Goal: Navigation & Orientation: Find specific page/section

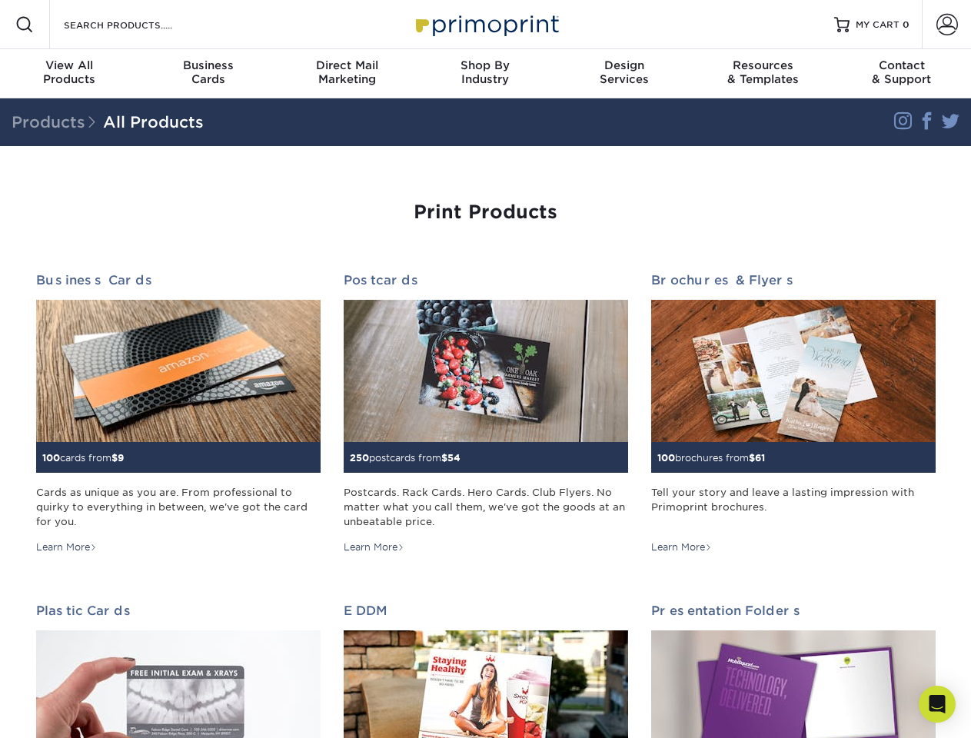
click at [25, 25] on span at bounding box center [24, 24] width 18 height 18
click at [946, 25] on span at bounding box center [947, 25] width 22 height 22
click at [69, 74] on div "View All Products" at bounding box center [69, 72] width 138 height 28
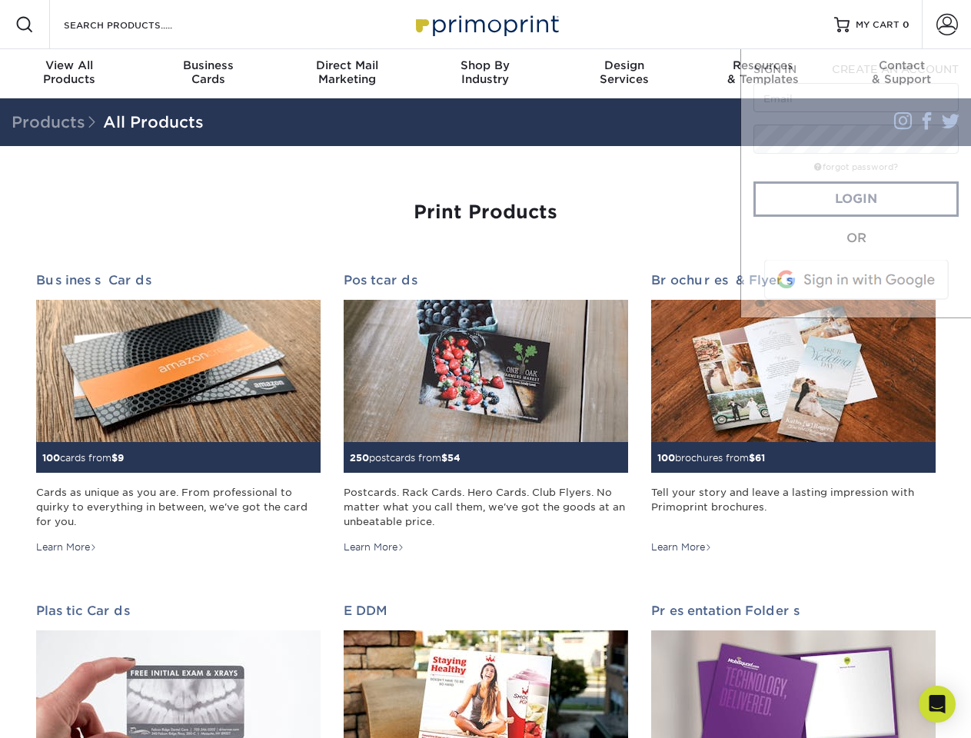
click at [208, 74] on div "Business Cards" at bounding box center [207, 72] width 138 height 28
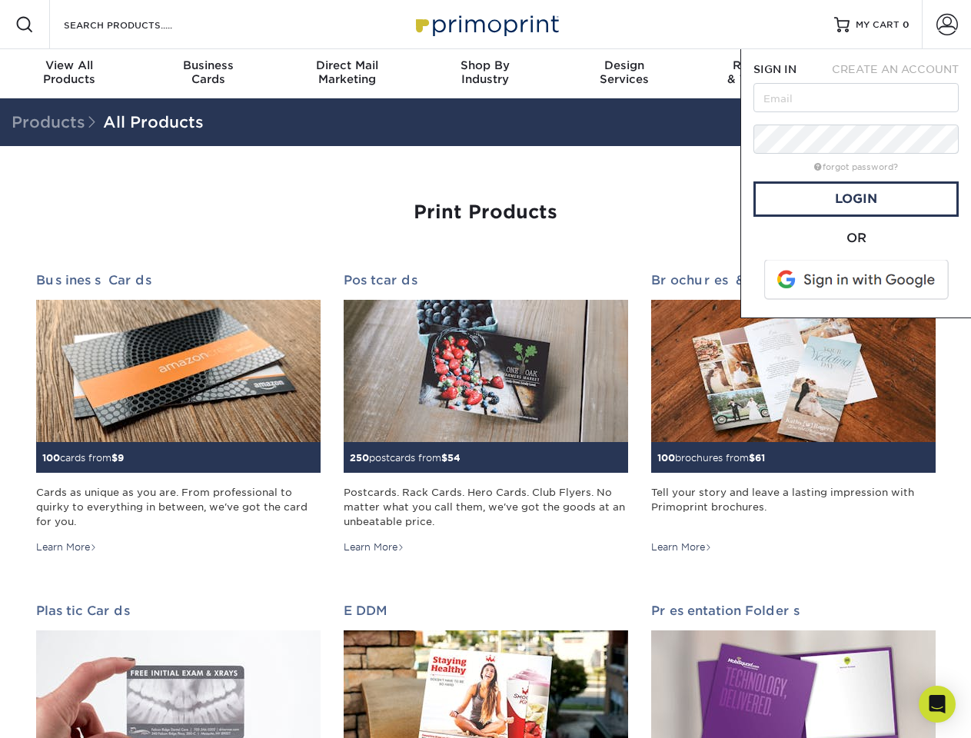
click at [347, 74] on div "Direct Mail Marketing" at bounding box center [346, 72] width 138 height 28
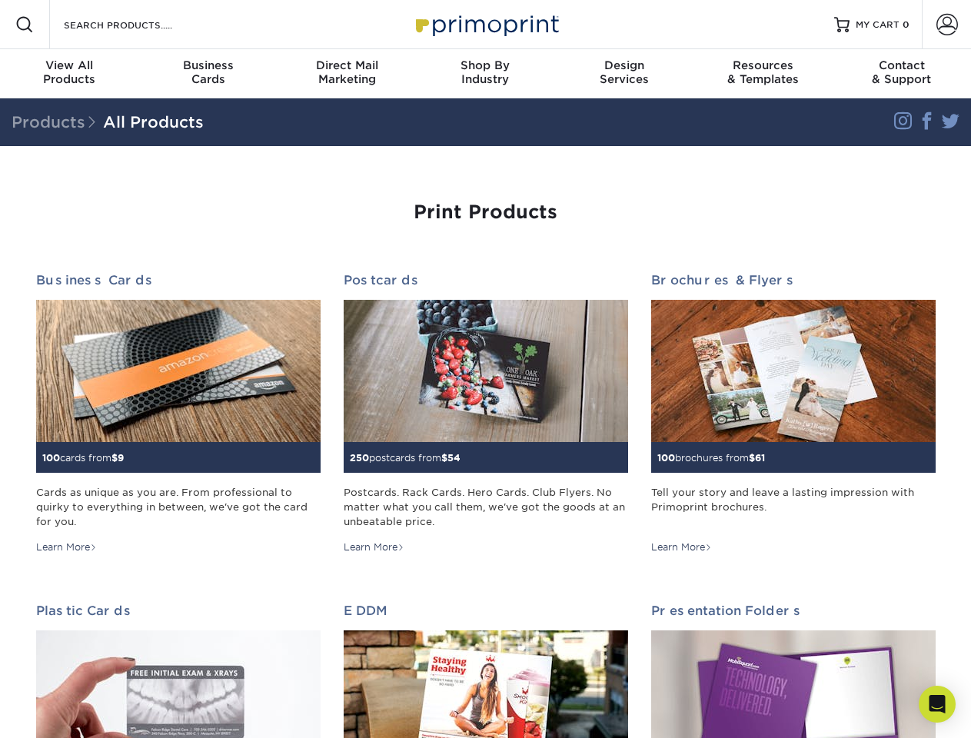
click at [485, 74] on div "Shop By Industry" at bounding box center [485, 72] width 138 height 28
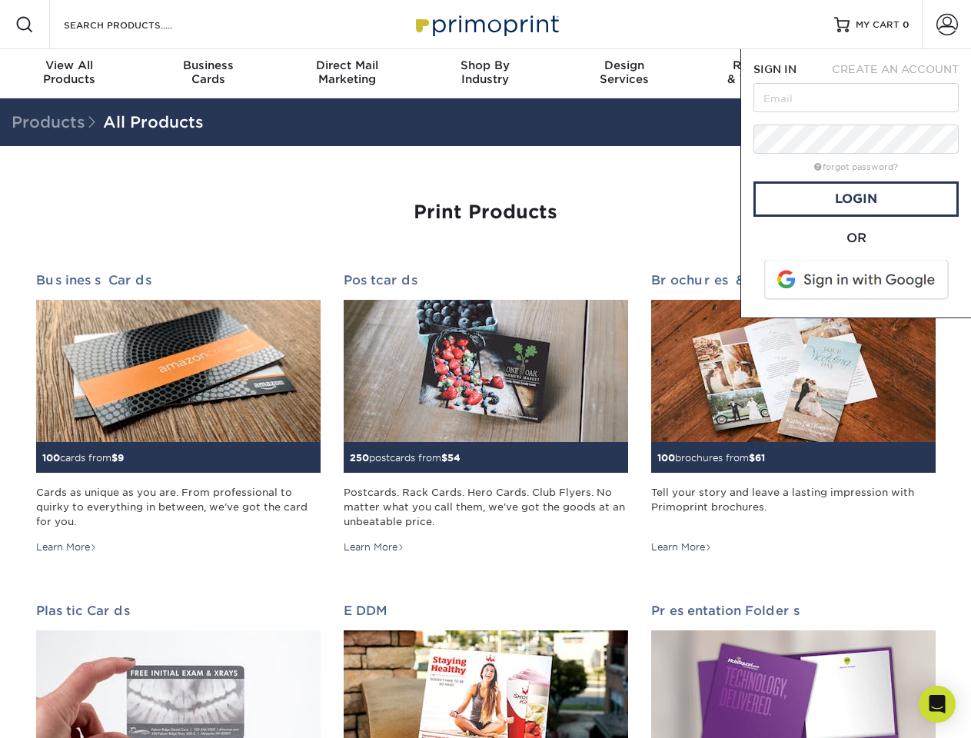
click at [624, 74] on div "Design Services" at bounding box center [624, 72] width 138 height 28
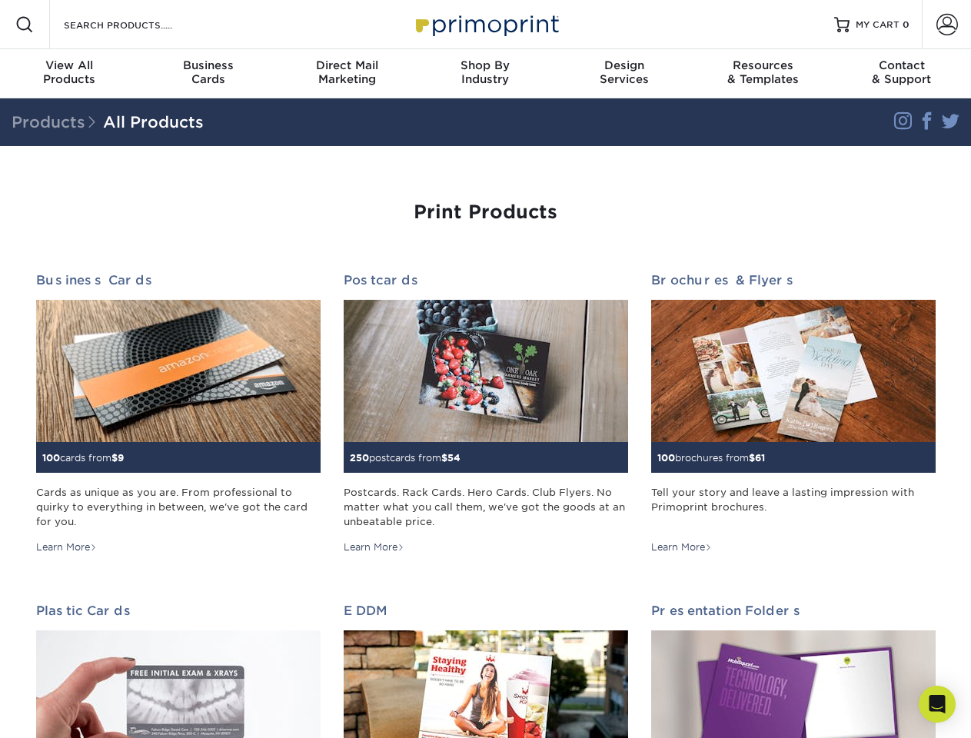
click at [762, 74] on span "SIGN IN" at bounding box center [774, 69] width 43 height 12
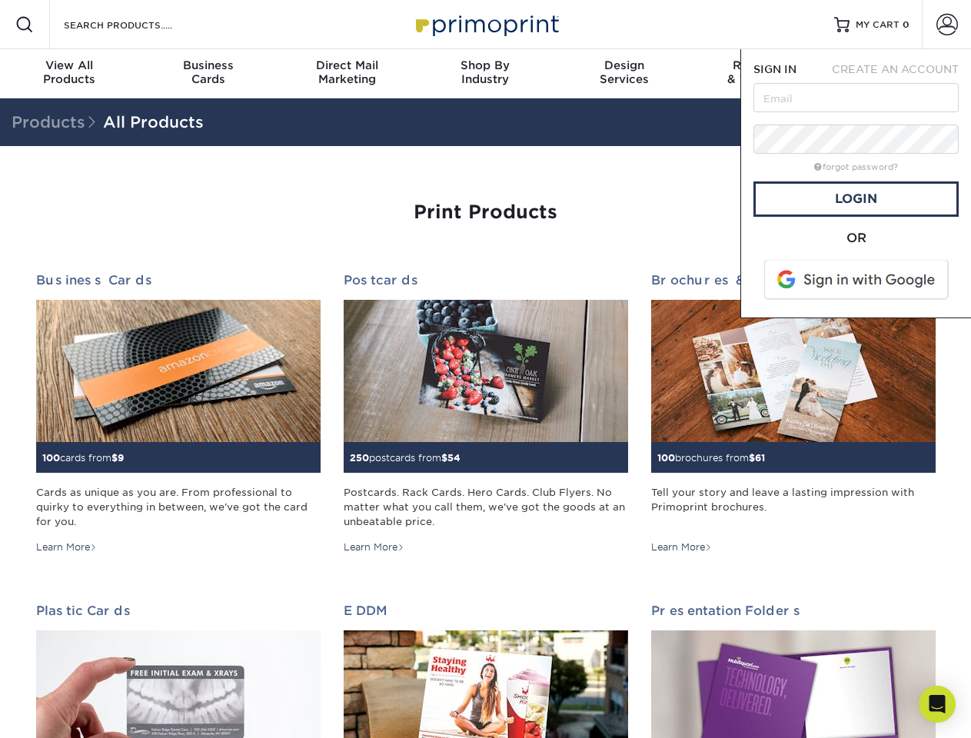
click at [901, 74] on div "Contact & Support" at bounding box center [901, 72] width 138 height 28
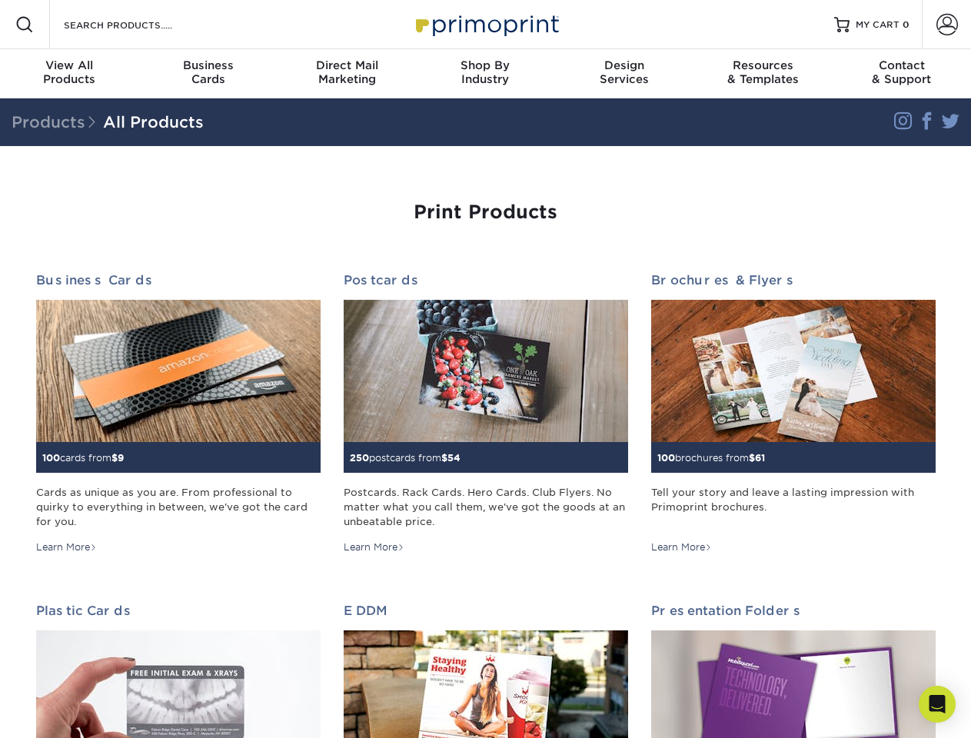
click at [937, 704] on icon "Open Intercom Messenger" at bounding box center [937, 704] width 16 height 18
